Goal: Task Accomplishment & Management: Manage account settings

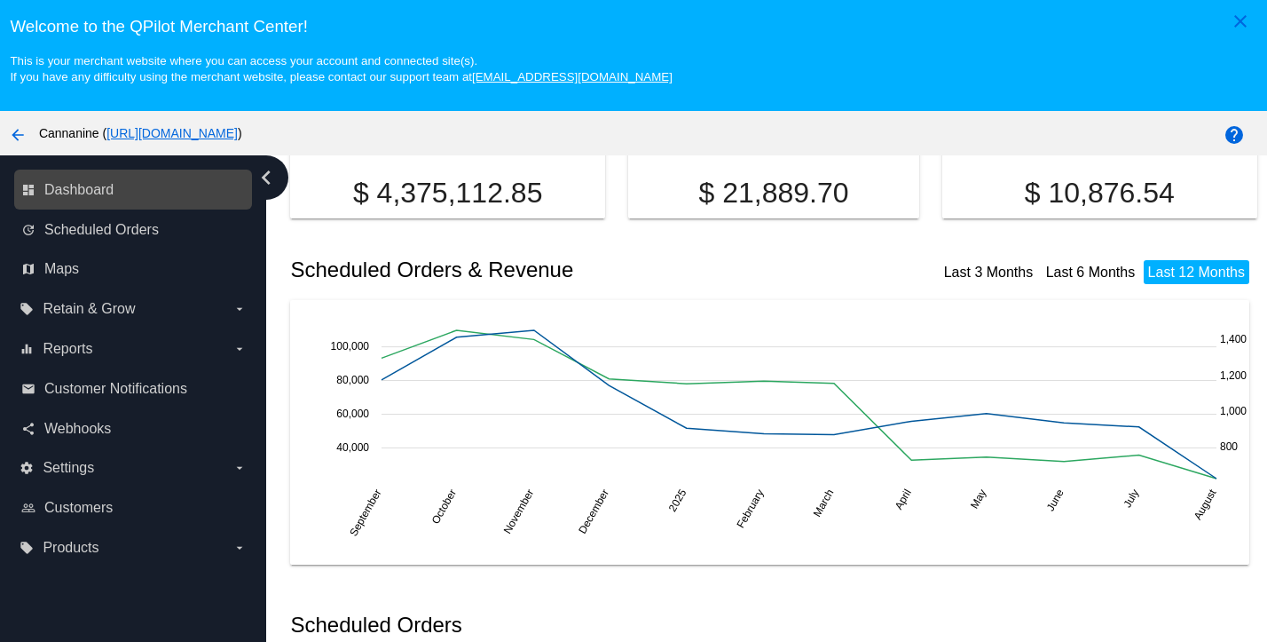
scroll to position [355, 0]
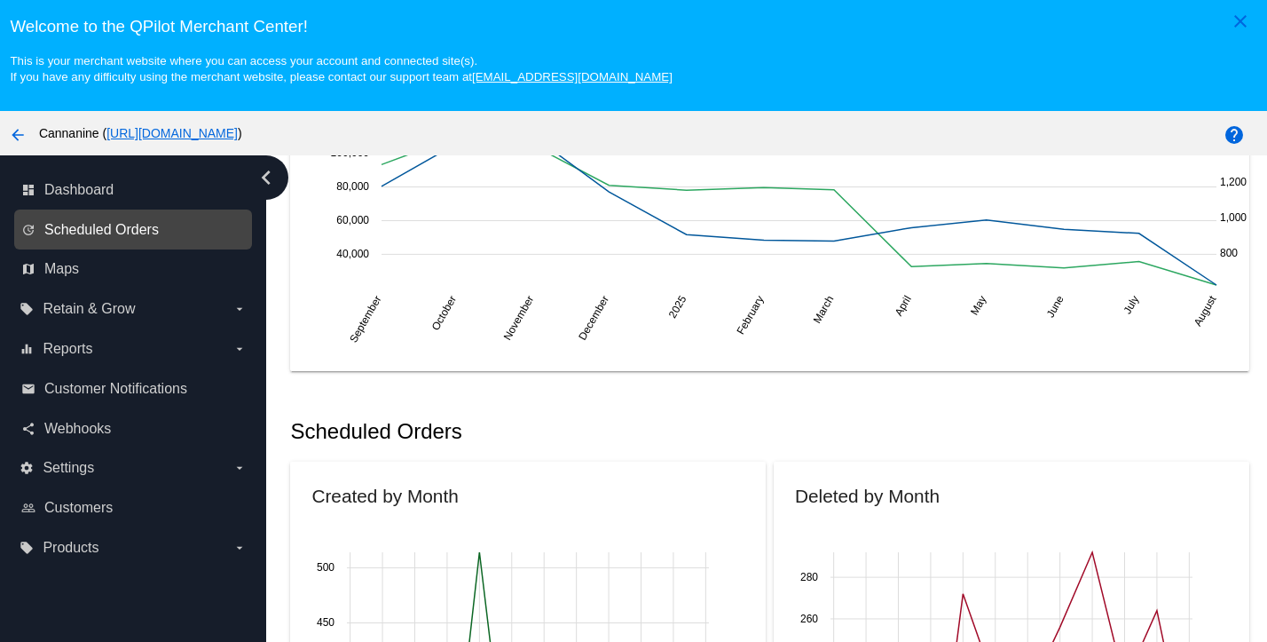
click at [108, 234] on span "Scheduled Orders" at bounding box center [101, 230] width 114 height 16
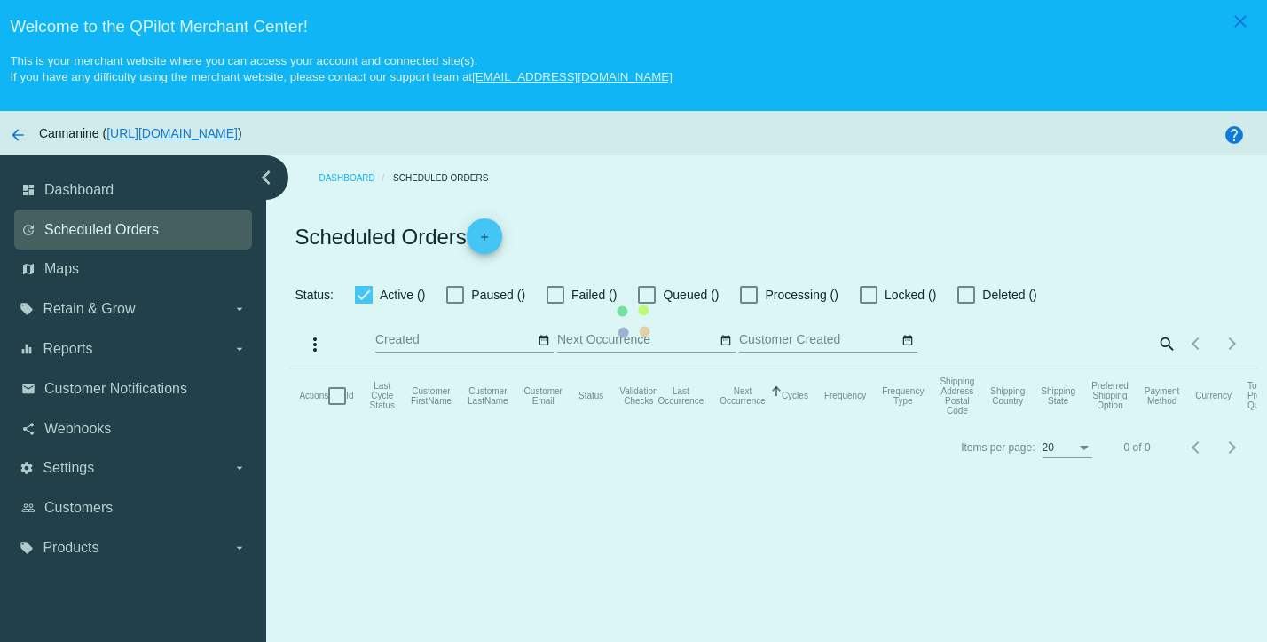
click at [290, 369] on mat-table "Actions Id Last Cycle Status Customer FirstName Customer LastName Customer Emai…" at bounding box center [773, 395] width 966 height 53
checkbox input "true"
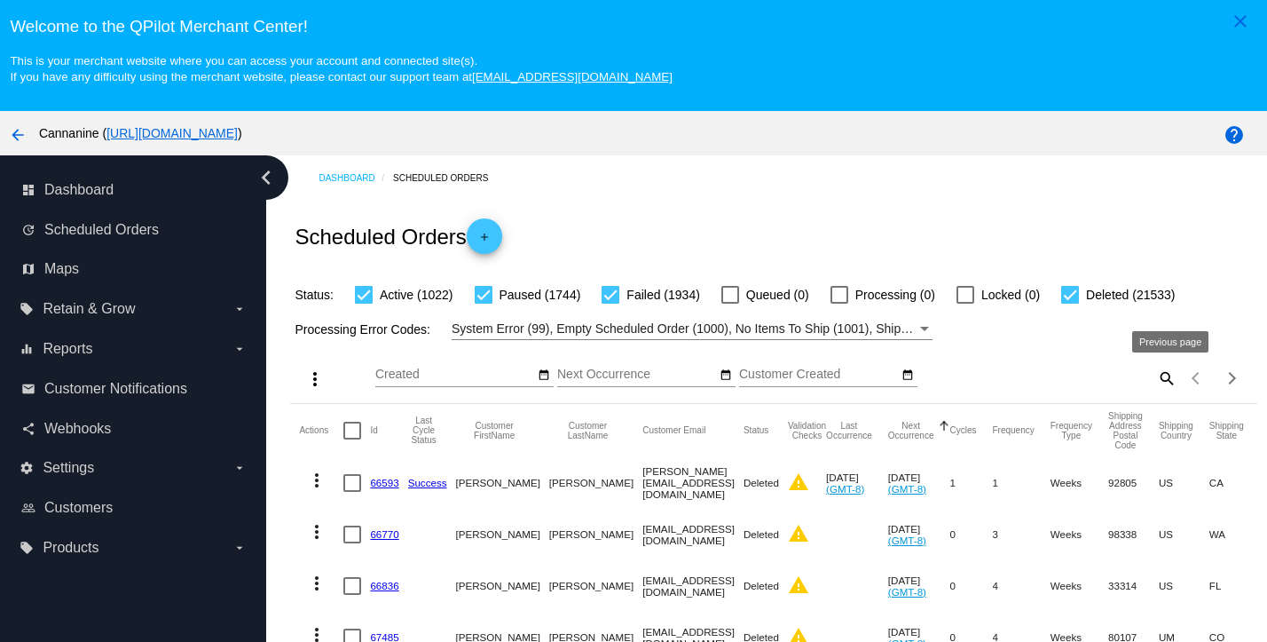
click at [1155, 377] on mat-icon "search" at bounding box center [1165, 378] width 21 height 28
click at [1090, 379] on input "Search" at bounding box center [1056, 374] width 240 height 14
paste input "[EMAIL_ADDRESS][DOMAIN_NAME]"
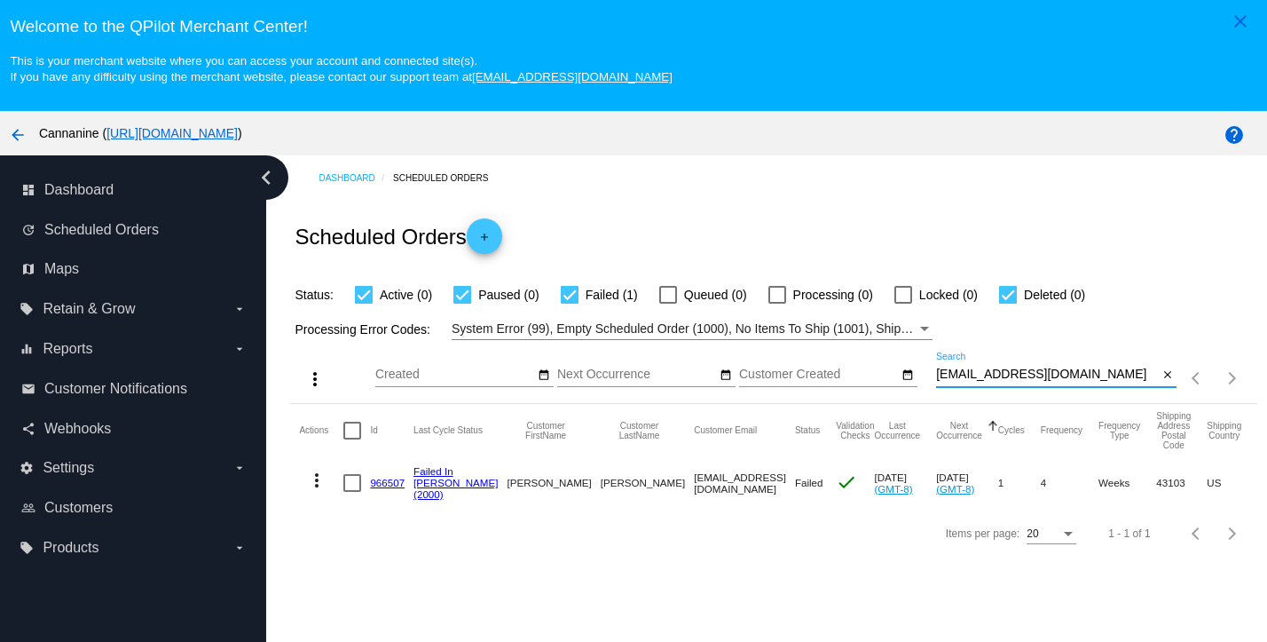
click at [312, 486] on mat-icon "more_vert" at bounding box center [316, 479] width 21 height 21
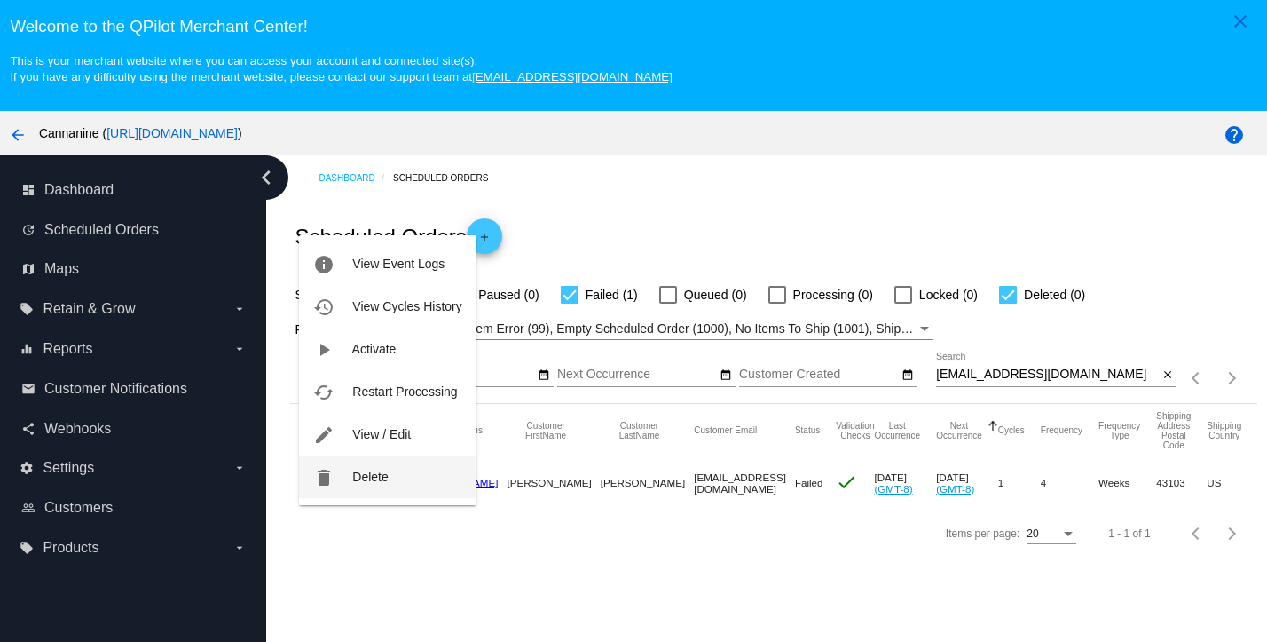
click at [340, 468] on button "delete Delete" at bounding box center [387, 476] width 177 height 43
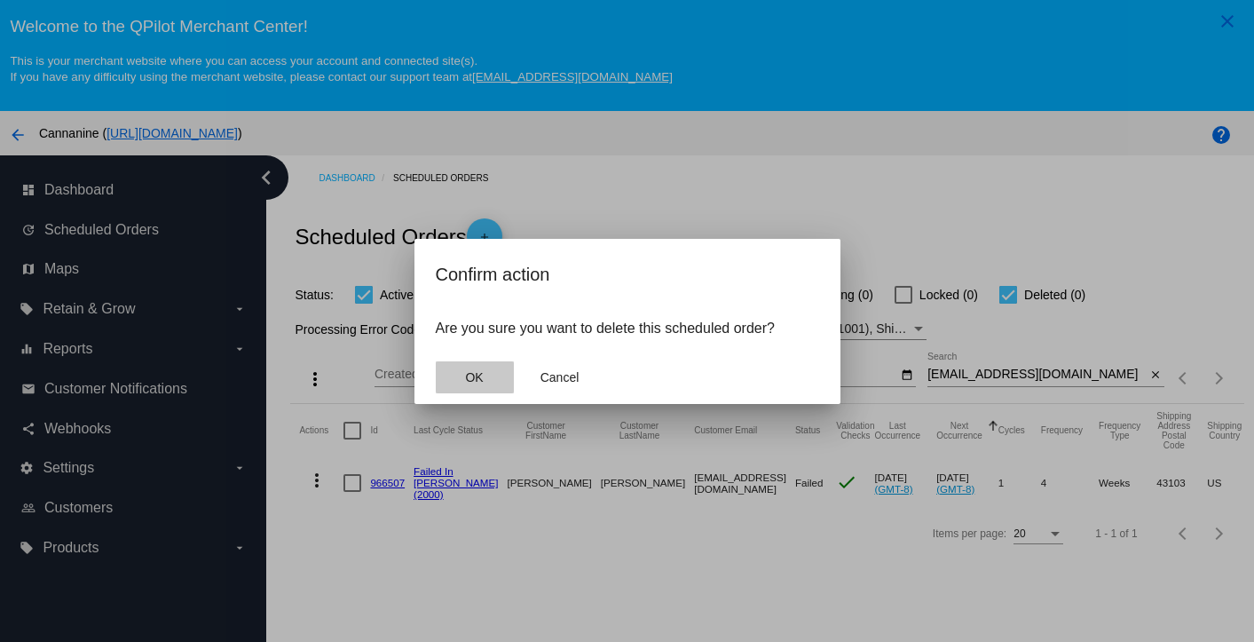
click at [499, 373] on button "OK" at bounding box center [475, 377] width 78 height 32
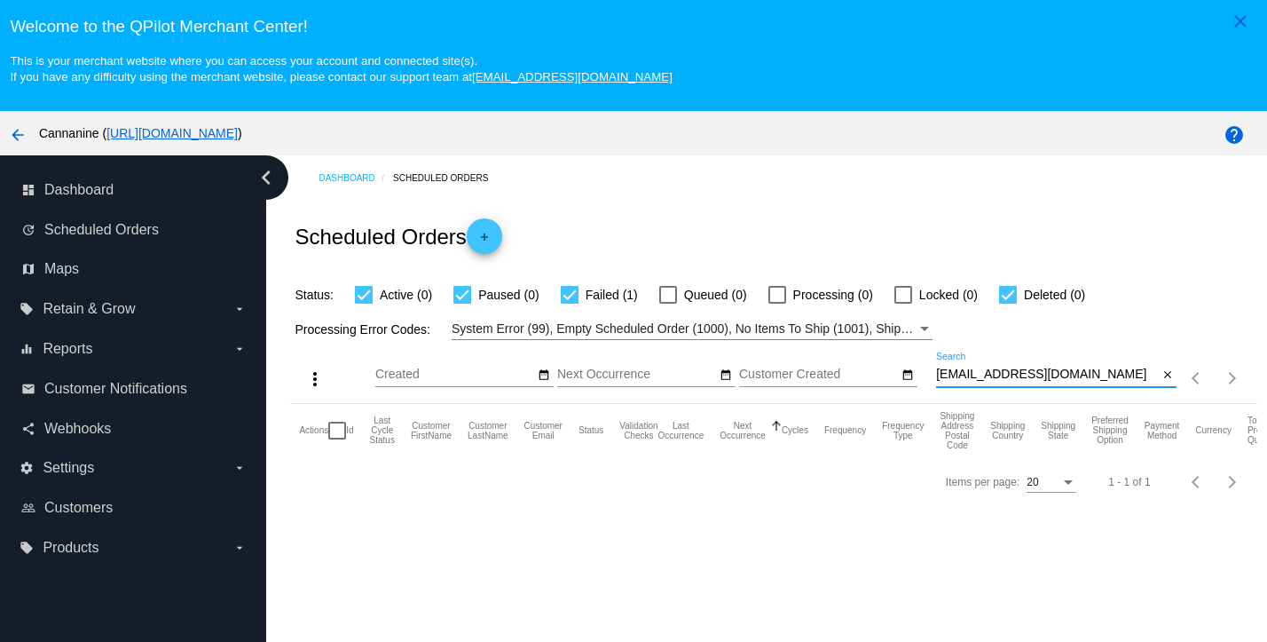
click at [1076, 376] on input "[EMAIL_ADDRESS][DOMAIN_NAME]" at bounding box center [1047, 374] width 222 height 14
type input "[EMAIL_ADDRESS][DOMAIN_NAME]"
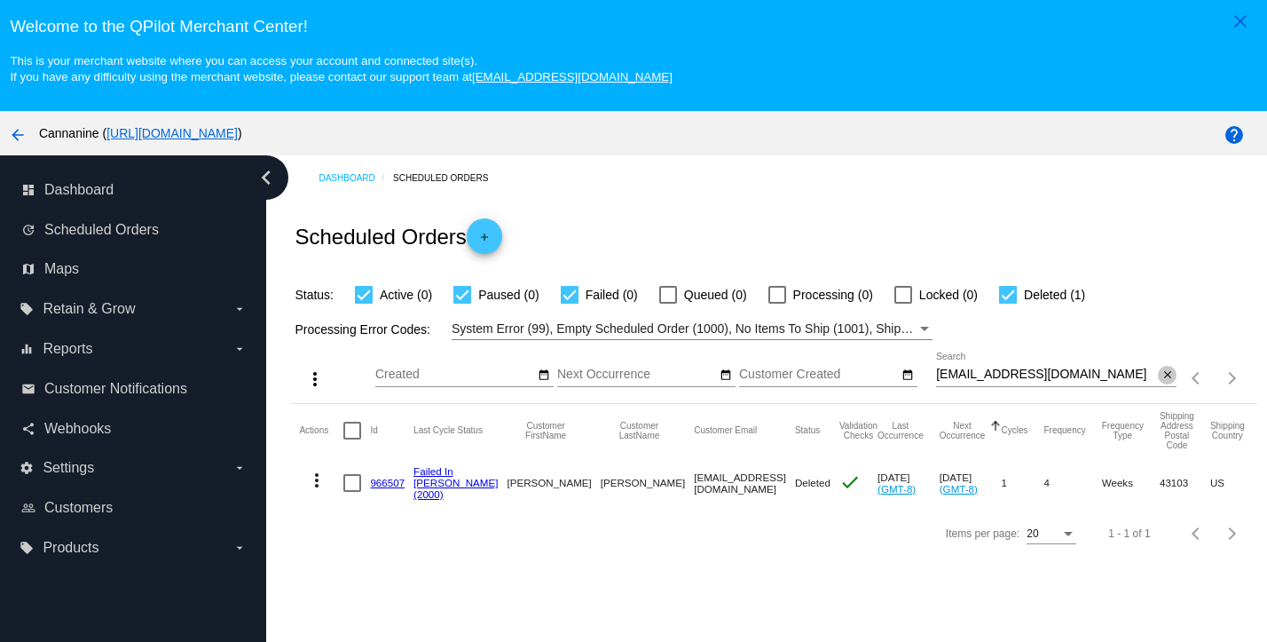
click at [1162, 378] on mat-icon "close" at bounding box center [1168, 375] width 12 height 14
